Goal: Transaction & Acquisition: Obtain resource

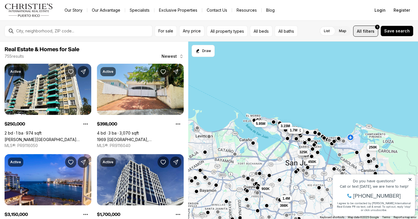
click at [357, 29] on button "All filters 1" at bounding box center [365, 31] width 25 height 11
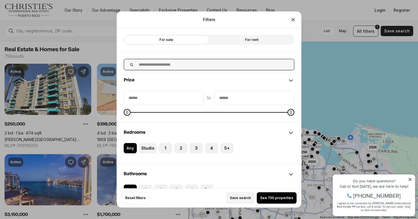
scroll to position [3, 0]
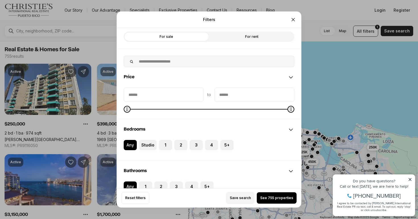
click at [260, 42] on label "For rent" at bounding box center [251, 37] width 85 height 10
click at [261, 197] on span "See 302 properties" at bounding box center [277, 198] width 34 height 5
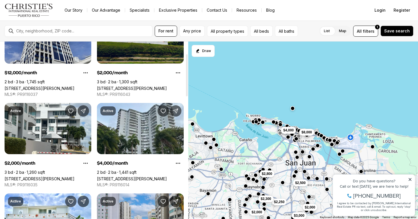
scroll to position [52, 0]
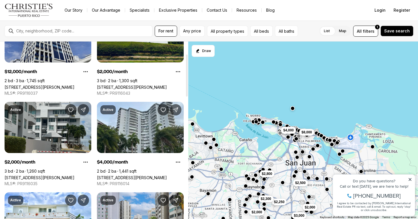
click at [69, 175] on link "[STREET_ADDRESS][PERSON_NAME]" at bounding box center [40, 177] width 70 height 5
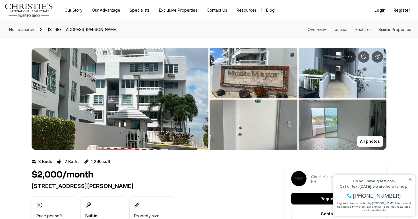
click at [96, 53] on img "View image gallery" at bounding box center [120, 99] width 177 height 102
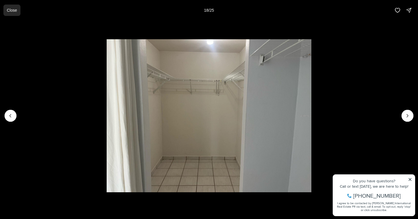
click at [15, 9] on p "Close" at bounding box center [12, 10] width 10 height 5
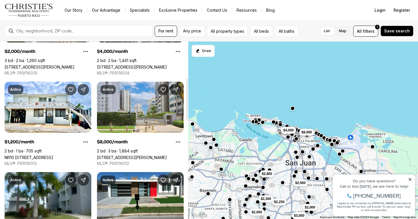
scroll to position [163, 0]
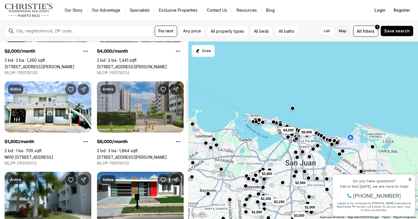
click at [145, 155] on link "59 KINGS COURT #503, SAN JUAN PR, 00912" at bounding box center [132, 157] width 70 height 5
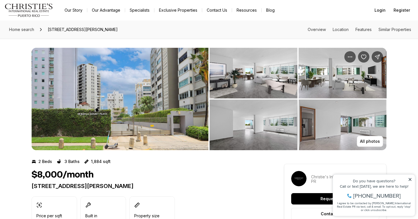
click at [275, 83] on img "View image gallery" at bounding box center [254, 73] width 88 height 51
click at [411, 177] on div "Do you have questions? Call or text today, we are here to help! 347-797-5825 I …" at bounding box center [374, 195] width 82 height 41
click at [411, 178] on icon at bounding box center [410, 180] width 4 height 4
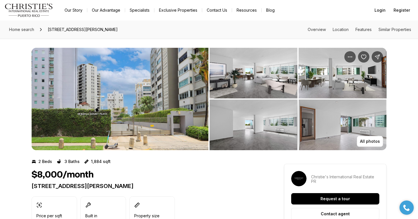
click at [234, 83] on img "View image gallery" at bounding box center [254, 73] width 88 height 51
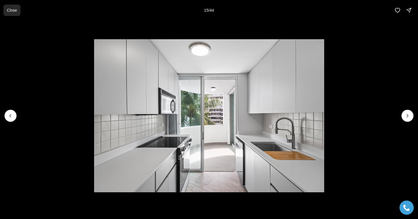
click at [9, 12] on p "Close" at bounding box center [12, 10] width 10 height 5
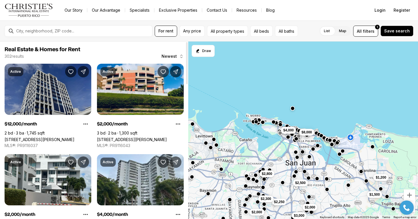
click at [44, 137] on link "[STREET_ADDRESS][PERSON_NAME]" at bounding box center [40, 139] width 70 height 5
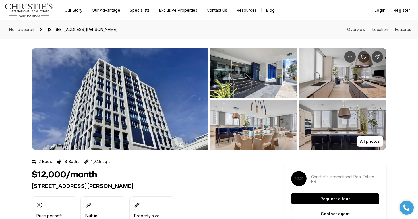
click at [64, 98] on img "View image gallery" at bounding box center [120, 99] width 177 height 102
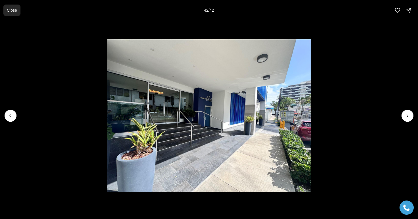
click at [18, 10] on button "Close" at bounding box center [11, 10] width 17 height 11
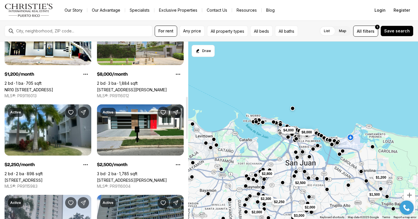
scroll to position [233, 0]
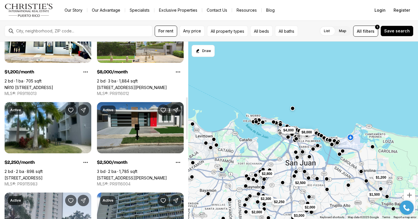
click at [150, 176] on link "16 ST., SAN JUAN PR, 00927" at bounding box center [132, 178] width 70 height 5
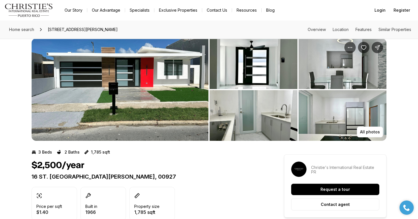
scroll to position [11, 0]
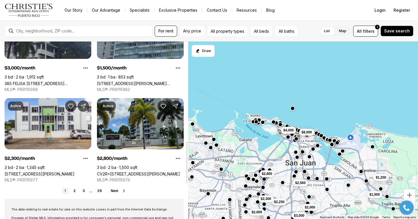
scroll to position [419, 0]
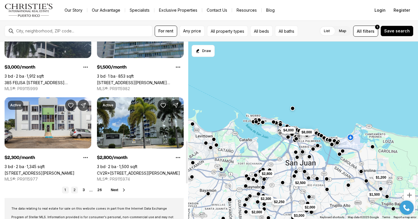
click at [72, 188] on link "2" at bounding box center [74, 190] width 7 height 7
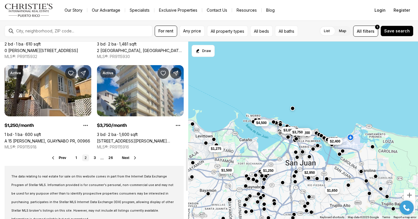
scroll to position [452, 0]
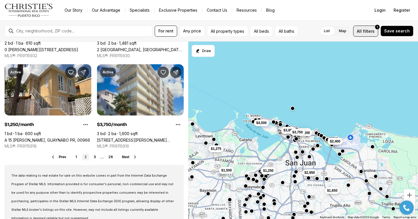
click at [362, 34] on span "All" at bounding box center [359, 31] width 5 height 6
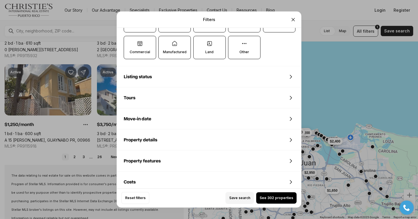
scroll to position [219, 0]
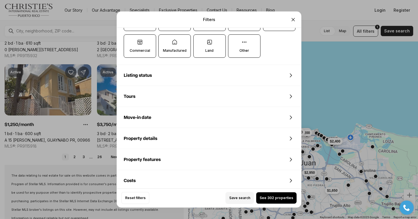
click at [197, 163] on div "Property features" at bounding box center [209, 159] width 184 height 20
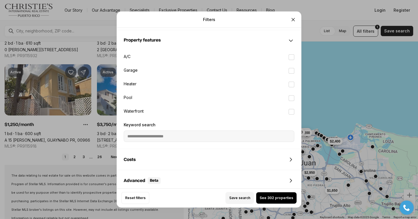
scroll to position [341, 0]
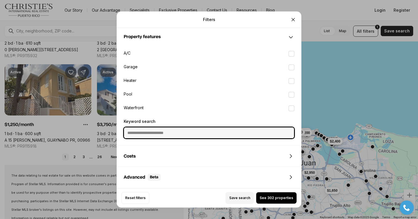
click at [189, 132] on input "Keyword search" at bounding box center [209, 132] width 170 height 11
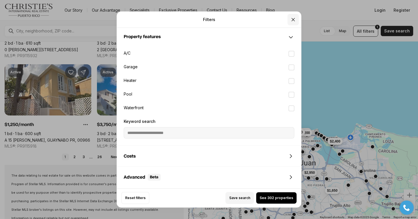
click at [294, 21] on icon "Close" at bounding box center [293, 20] width 6 height 6
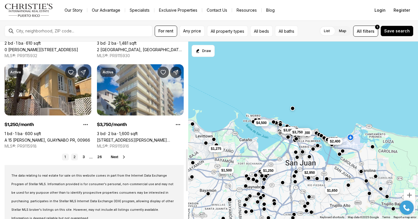
click at [76, 158] on link "2" at bounding box center [74, 157] width 7 height 7
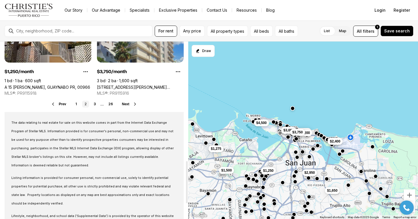
scroll to position [502, 0]
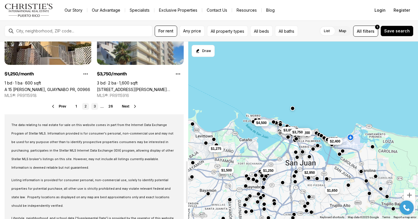
click at [96, 106] on link "3" at bounding box center [94, 106] width 7 height 7
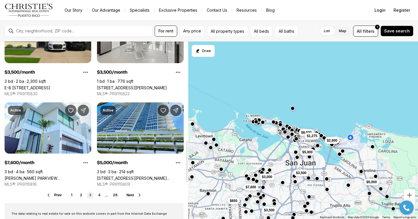
scroll to position [415, 0]
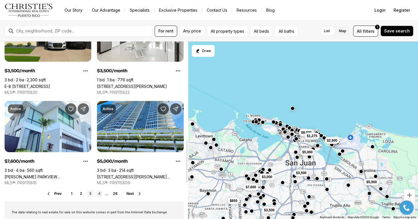
click at [98, 193] on link "4" at bounding box center [99, 193] width 7 height 7
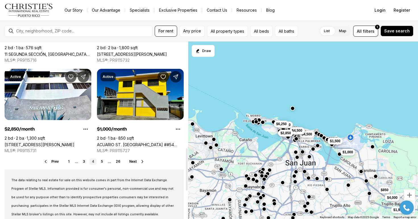
scroll to position [449, 0]
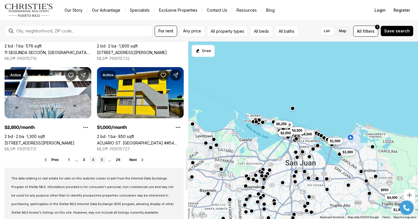
click at [103, 161] on link "5" at bounding box center [102, 159] width 7 height 7
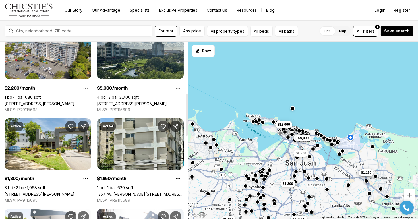
scroll to position [219, 0]
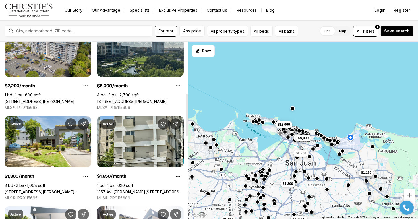
click at [198, 37] on div "For rent Any price All property types All beds All baths List Map List Map All …" at bounding box center [209, 30] width 418 height 21
click at [196, 33] on span "Any price" at bounding box center [192, 31] width 18 height 5
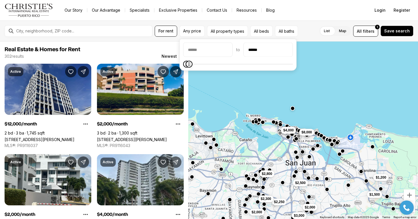
type input "******"
click at [186, 68] on span "Maximum" at bounding box center [189, 64] width 7 height 7
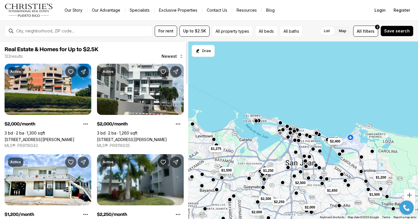
click at [154, 57] on div "122 results Newest" at bounding box center [94, 56] width 179 height 6
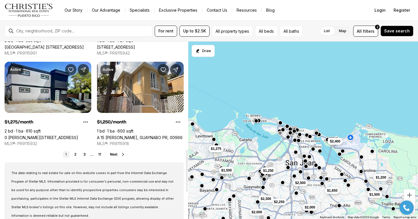
scroll to position [453, 0]
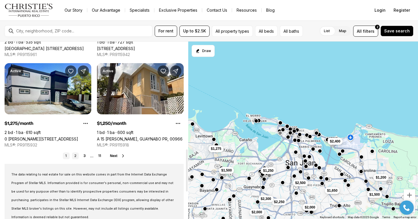
click at [78, 155] on link "2" at bounding box center [75, 155] width 7 height 7
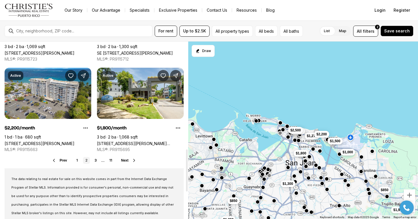
scroll to position [453, 0]
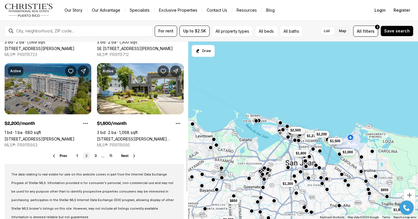
click at [73, 137] on link "2305 LAUREL #403, SAN JUAN PR, 00913" at bounding box center [40, 139] width 70 height 5
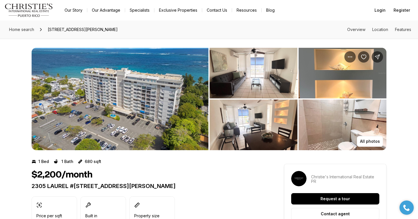
click at [262, 75] on img "View image gallery" at bounding box center [254, 73] width 88 height 51
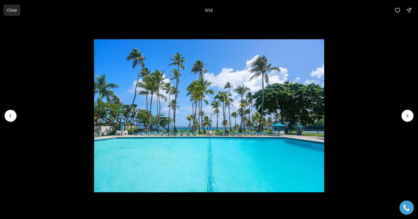
click at [15, 12] on p "Close" at bounding box center [12, 10] width 10 height 5
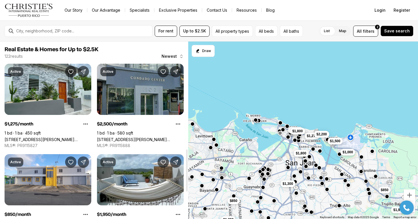
scroll to position [453, 0]
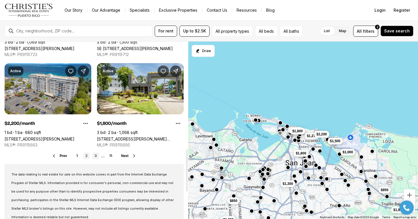
click at [93, 154] on link "3" at bounding box center [95, 155] width 7 height 7
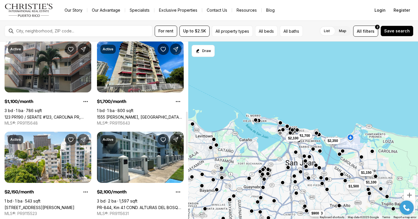
scroll to position [297, 0]
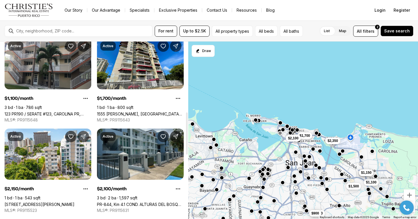
click at [139, 202] on link "PR-844, Km 4.1 COND. ALTURAS DEL BOSQUE #26-03, [GEOGRAPHIC_DATA][PERSON_NAME],…" at bounding box center [140, 204] width 87 height 5
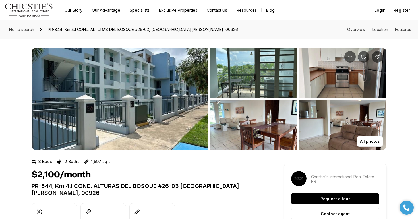
click at [180, 111] on img "View image gallery" at bounding box center [120, 99] width 177 height 102
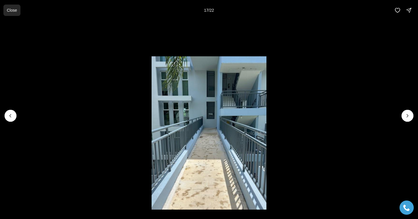
click at [17, 11] on p "Close" at bounding box center [12, 10] width 10 height 5
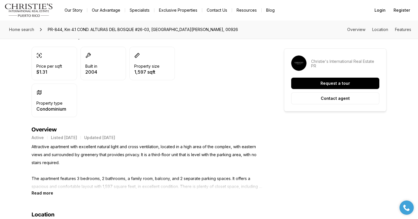
scroll to position [157, 0]
click at [42, 190] on b "Read more" at bounding box center [43, 192] width 22 height 5
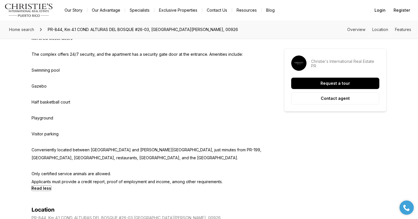
scroll to position [441, 0]
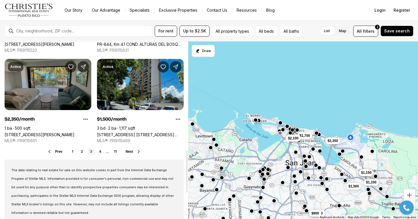
scroll to position [458, 0]
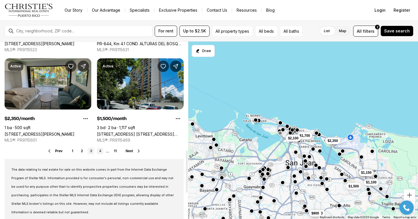
click at [98, 150] on link "4" at bounding box center [100, 151] width 7 height 7
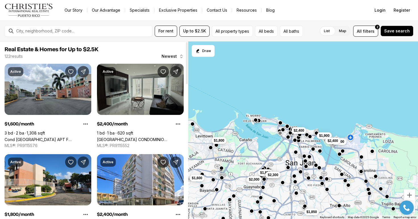
click at [146, 137] on link "[GEOGRAPHIC_DATA] CONDOMINIO [PERSON_NAME][GEOGRAPHIC_DATA], [GEOGRAPHIC_DATA],…" at bounding box center [140, 139] width 87 height 5
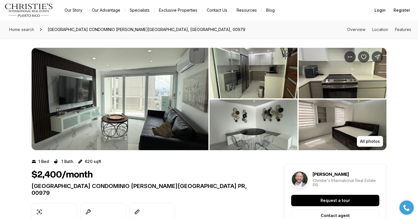
click at [156, 107] on img "View image gallery" at bounding box center [120, 99] width 177 height 102
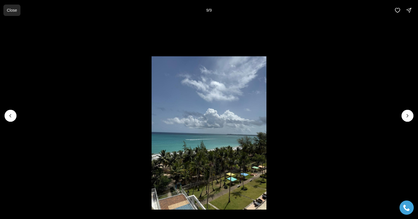
click at [11, 11] on p "Close" at bounding box center [12, 10] width 10 height 5
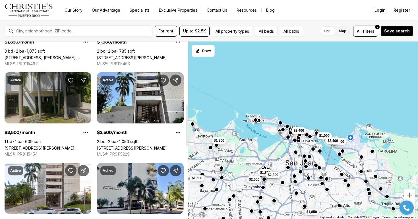
scroll to position [264, 0]
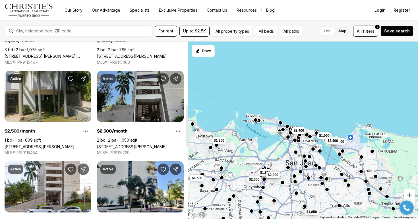
click at [161, 144] on link "[STREET_ADDRESS][PERSON_NAME]" at bounding box center [132, 146] width 70 height 5
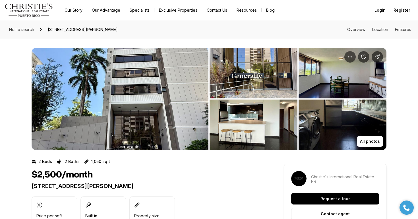
click at [161, 119] on img "View image gallery" at bounding box center [120, 99] width 177 height 102
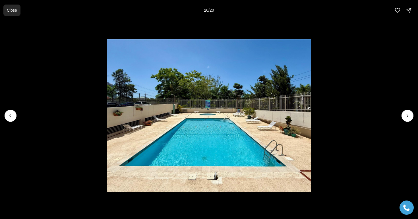
click at [18, 9] on button "Close" at bounding box center [11, 10] width 17 height 11
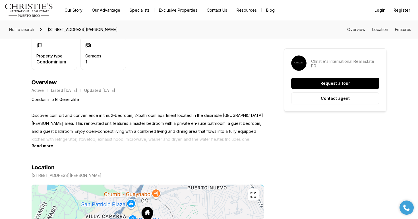
scroll to position [198, 0]
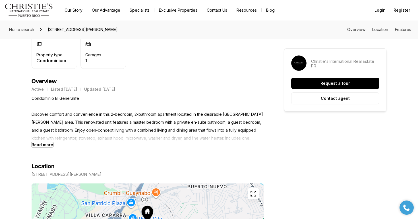
click at [51, 145] on b "Read more" at bounding box center [43, 144] width 22 height 5
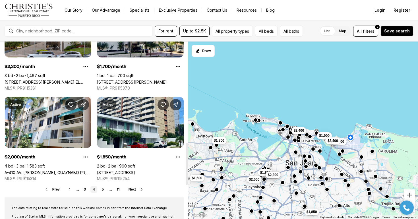
scroll to position [426, 0]
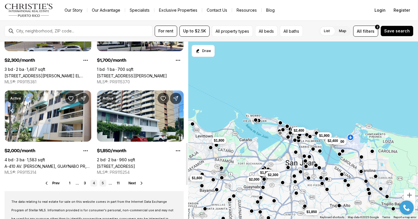
click at [103, 182] on link "5" at bounding box center [103, 183] width 7 height 7
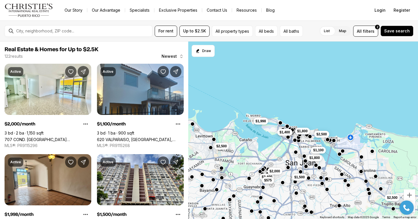
click at [221, 37] on div "For rent Up to $2.5K All property types All beds All baths List Map List Map Al…" at bounding box center [209, 30] width 418 height 21
click at [256, 29] on button "All beds" at bounding box center [266, 31] width 22 height 11
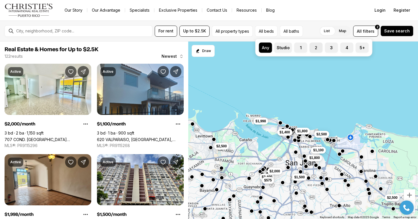
click at [311, 45] on button "2" at bounding box center [313, 46] width 6 height 6
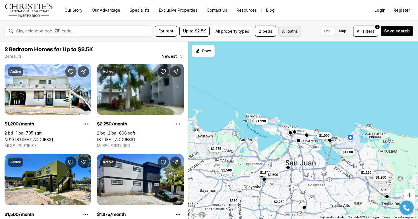
click at [285, 35] on button "All baths" at bounding box center [290, 31] width 23 height 11
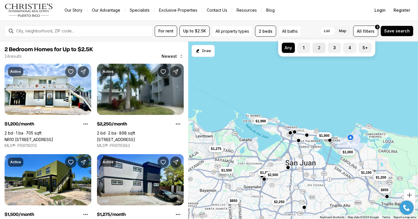
click at [317, 46] on button "2" at bounding box center [316, 46] width 6 height 6
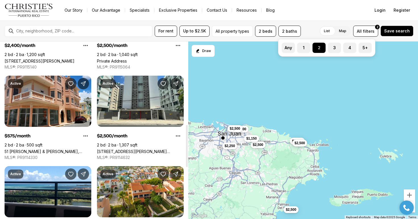
scroll to position [349, 0]
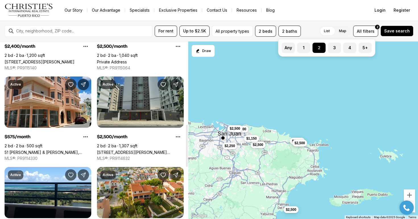
click at [149, 150] on link "[STREET_ADDRESS][PERSON_NAME][PERSON_NAME]" at bounding box center [140, 152] width 87 height 5
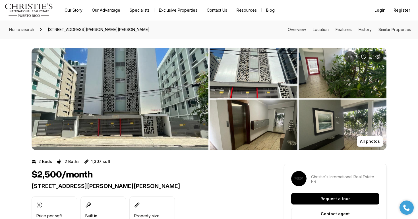
click at [247, 86] on img "View image gallery" at bounding box center [254, 73] width 88 height 51
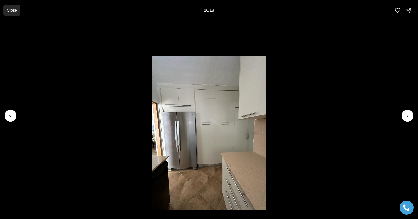
click at [16, 15] on button "Close" at bounding box center [11, 10] width 17 height 11
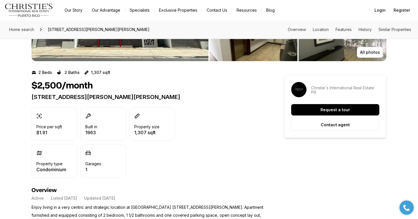
scroll to position [89, 0]
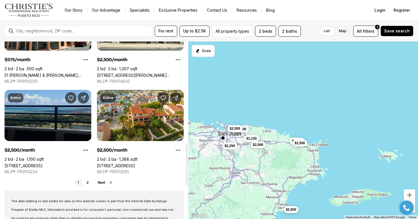
scroll to position [427, 0]
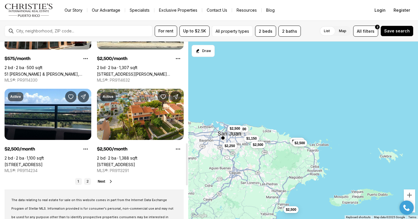
click at [88, 179] on link "2" at bounding box center [87, 181] width 7 height 7
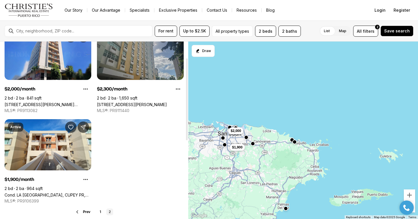
scroll to position [35, 0]
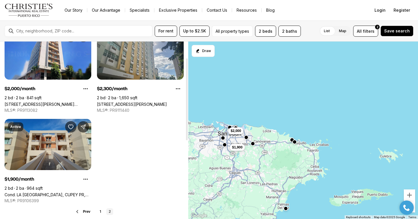
click at [71, 192] on link "Cond. LA [GEOGRAPHIC_DATA], CUPEY PR, 00926" at bounding box center [48, 194] width 87 height 5
